Goal: Check status: Check status

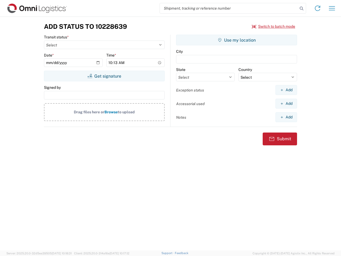
click at [229, 8] on input "search" at bounding box center [229, 8] width 138 height 10
click at [301, 9] on icon at bounding box center [301, 8] width 7 height 7
click at [317, 8] on icon at bounding box center [317, 8] width 9 height 9
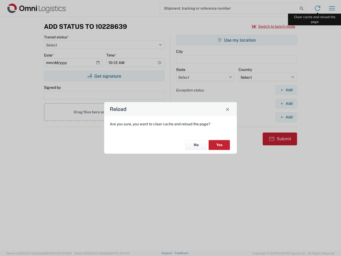
click at [332, 8] on div "Reload Are you sure, you want to clear cache and reload the page? No Yes" at bounding box center [170, 128] width 341 height 256
click at [274, 26] on div "Reload Are you sure, you want to clear cache and reload the page? No Yes" at bounding box center [170, 128] width 341 height 256
click at [104, 76] on div "Reload Are you sure, you want to clear cache and reload the page? No Yes" at bounding box center [170, 128] width 341 height 256
click at [236, 40] on div "Reload Are you sure, you want to clear cache and reload the page? No Yes" at bounding box center [170, 128] width 341 height 256
click at [286, 90] on div "Reload Are you sure, you want to clear cache and reload the page? No Yes" at bounding box center [170, 128] width 341 height 256
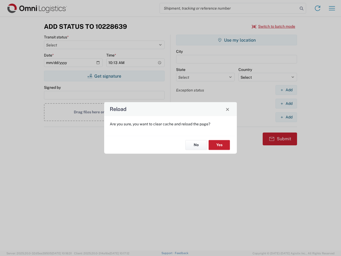
click at [286, 103] on div "Reload Are you sure, you want to clear cache and reload the page? No Yes" at bounding box center [170, 128] width 341 height 256
click at [286, 117] on div "Reload Are you sure, you want to clear cache and reload the page? No Yes" at bounding box center [170, 128] width 341 height 256
